Goal: Task Accomplishment & Management: Manage account settings

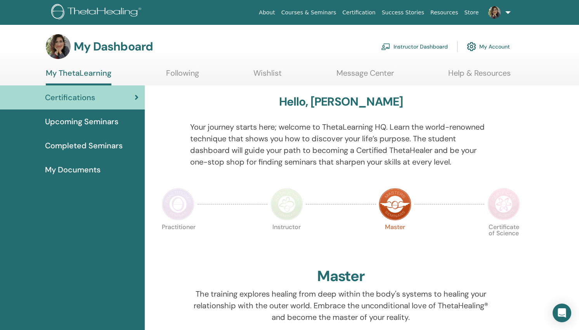
click at [405, 47] on link "Instructor Dashboard" at bounding box center [414, 46] width 67 height 17
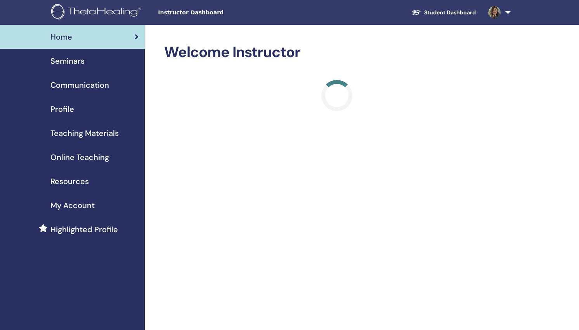
click at [67, 62] on span "Seminars" at bounding box center [67, 61] width 34 height 12
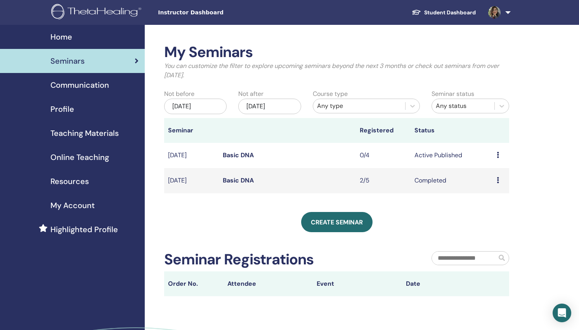
click at [235, 155] on link "Basic DNA" at bounding box center [238, 155] width 31 height 8
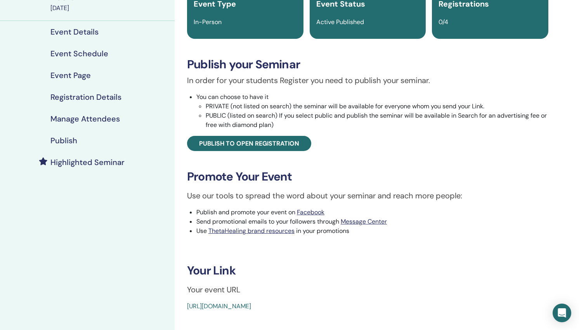
scroll to position [138, 0]
